Goal: Find specific fact: Find specific fact

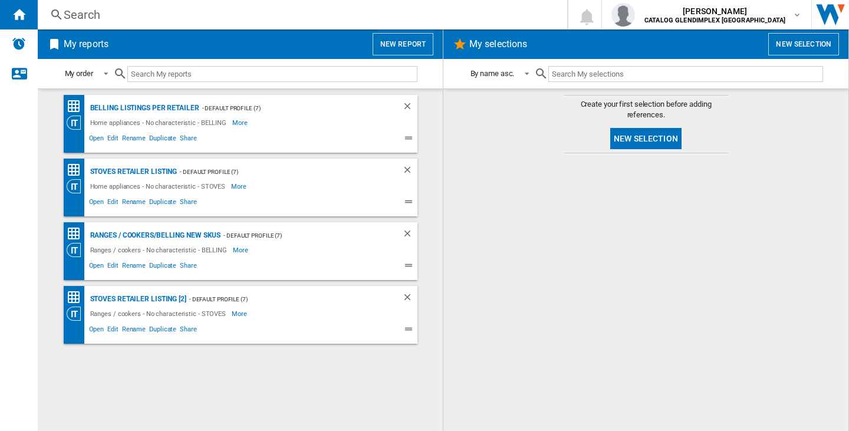
click at [77, 18] on div "Search" at bounding box center [300, 14] width 473 height 17
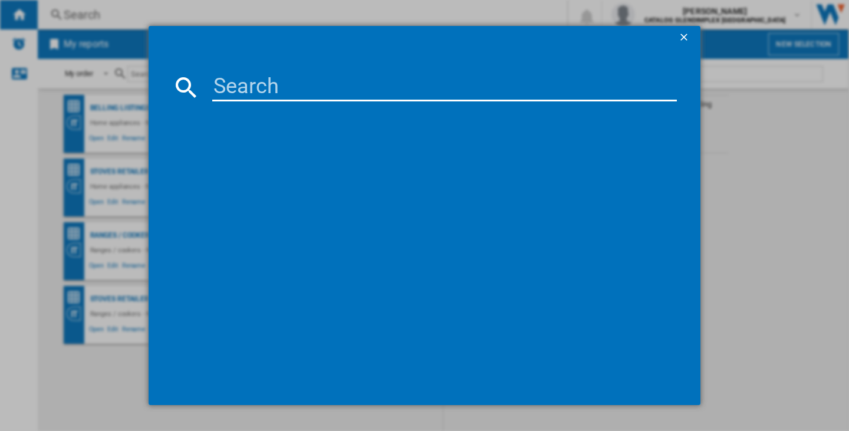
click at [380, 99] on input at bounding box center [444, 87] width 465 height 28
paste input "STOVES RICHMOND DELUXE 90EI 444412009 ANTHRACITE GREY"
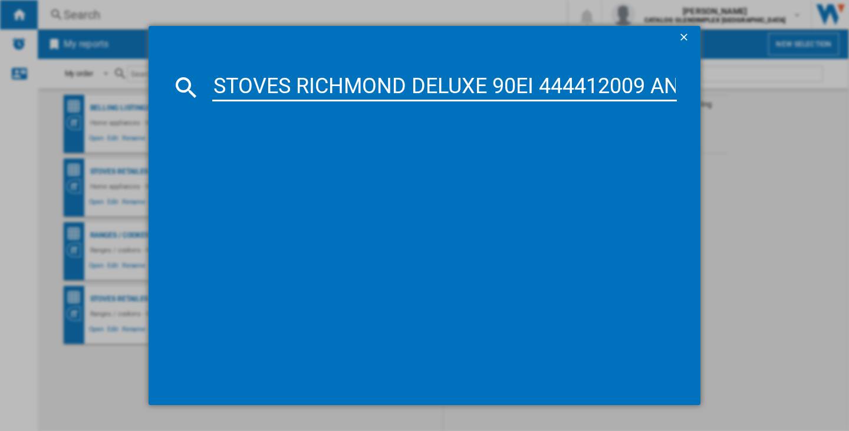
scroll to position [0, 162]
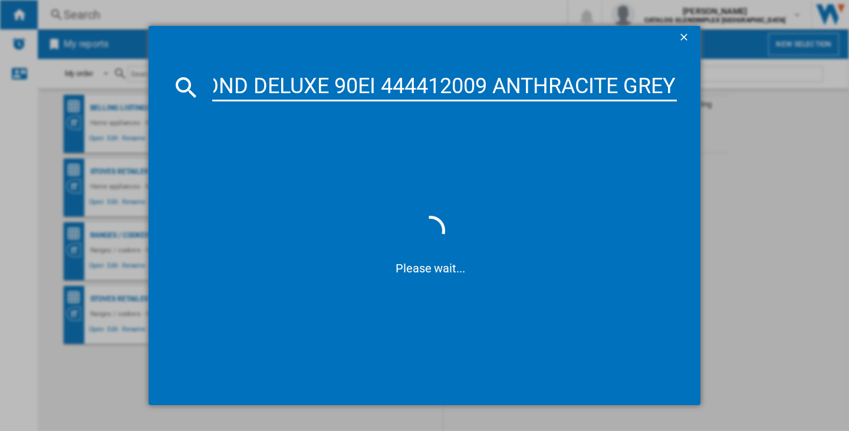
type input "STOVES RICHMOND DELUXE 90EI 444412009 ANTHRACITE GREY"
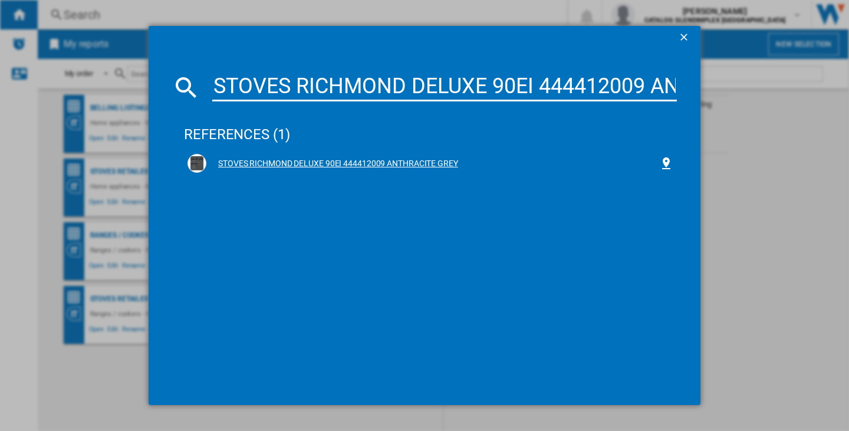
click at [334, 166] on div "STOVES RICHMOND DELUXE 90EI 444412009 ANTHRACITE GREY" at bounding box center [432, 164] width 453 height 12
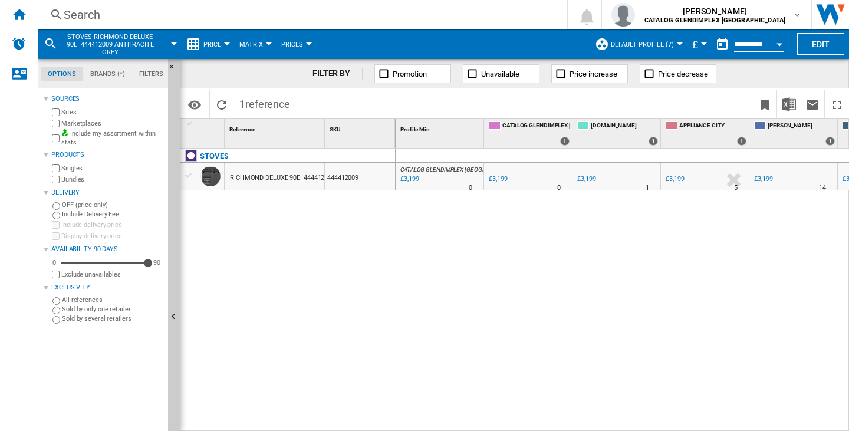
click at [553, 302] on div "CATALOG GLENDIMPLEX UK : 0.0 % £3,199 % N/A 0 CATALOG GLENDIMPLEX UK : 0.0 % £3…" at bounding box center [623, 290] width 454 height 283
click at [589, 179] on div "£3,199" at bounding box center [586, 179] width 18 height 8
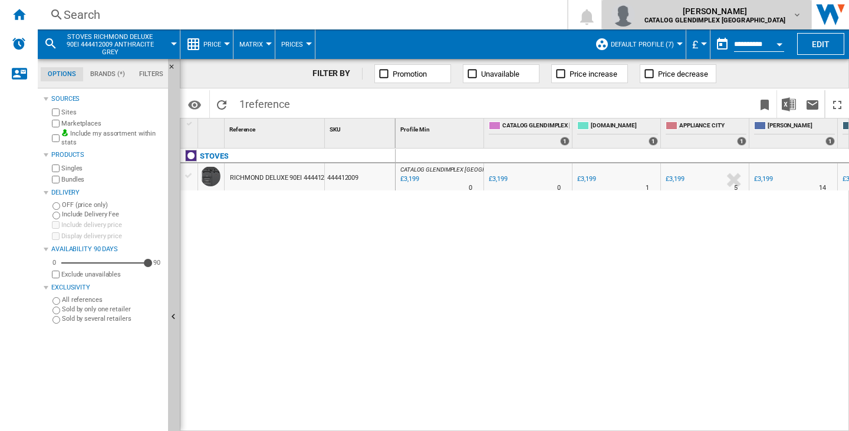
click at [737, 6] on span "jacqueline bell" at bounding box center [715, 11] width 141 height 12
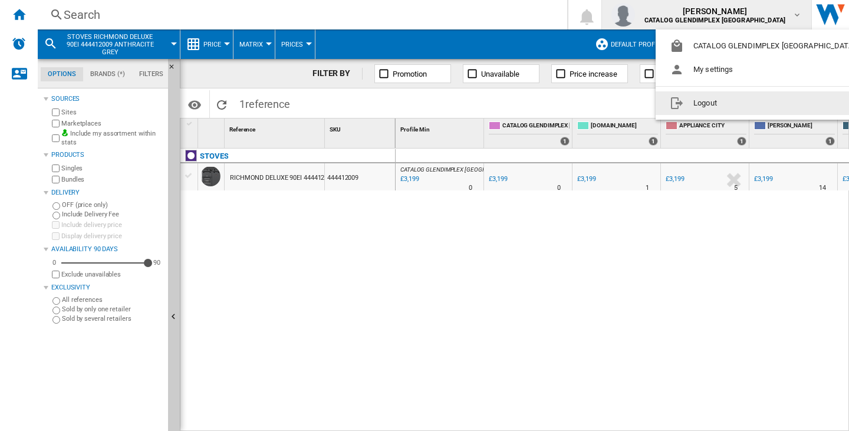
click at [735, 106] on button "Logout" at bounding box center [765, 103] width 218 height 24
